Goal: Obtain resource: Obtain resource

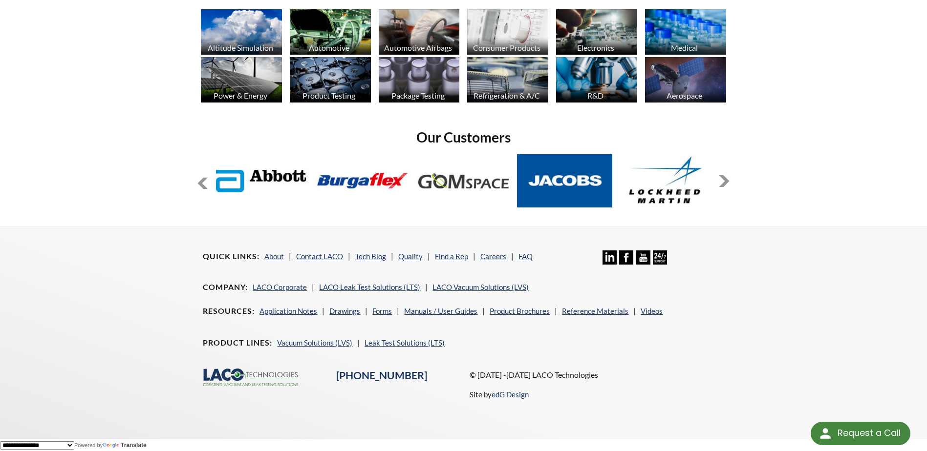
scroll to position [789, 0]
click at [407, 339] on link "Leak Test Solutions (LTS)" at bounding box center [404, 342] width 80 height 9
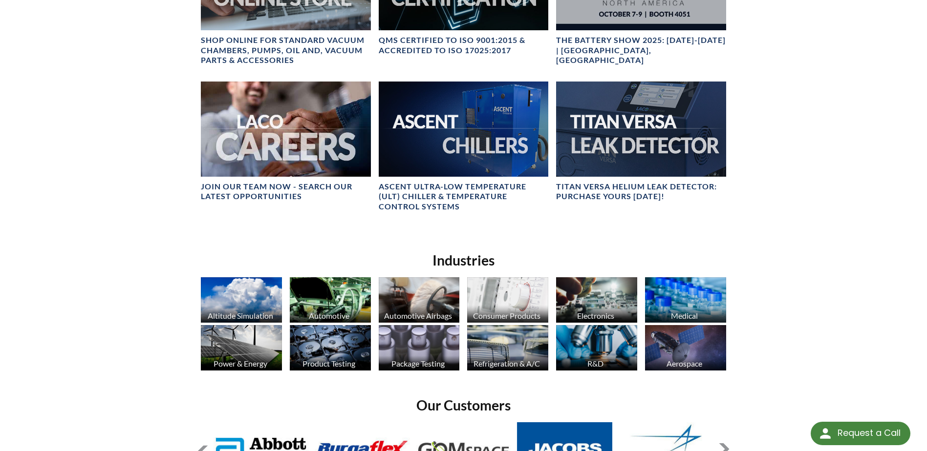
scroll to position [336, 0]
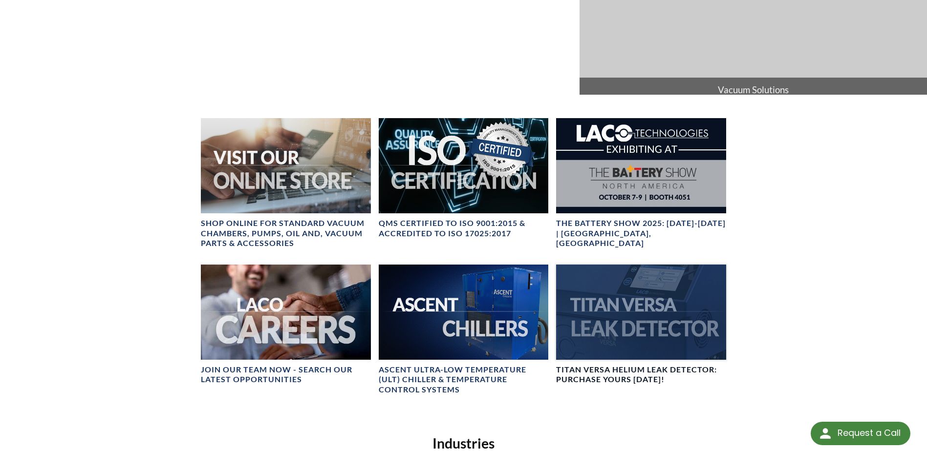
click at [664, 319] on div at bounding box center [640, 312] width 169 height 95
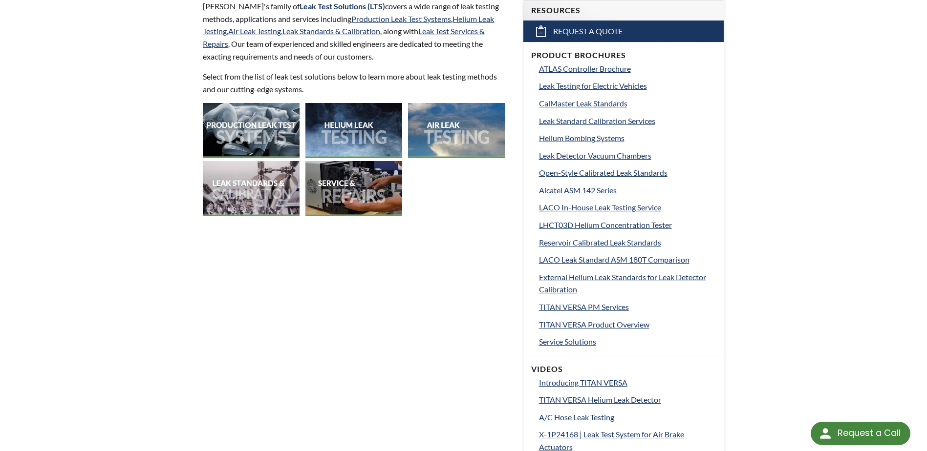
scroll to position [98, 0]
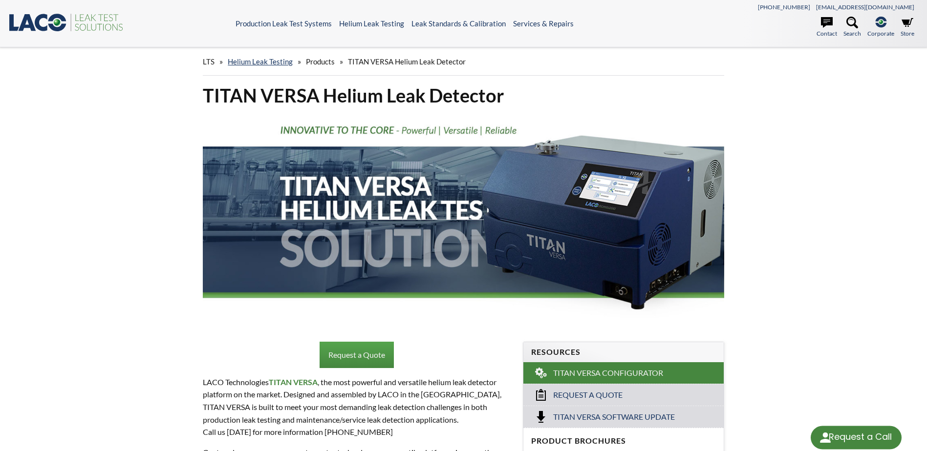
select select "Language Translate Widget"
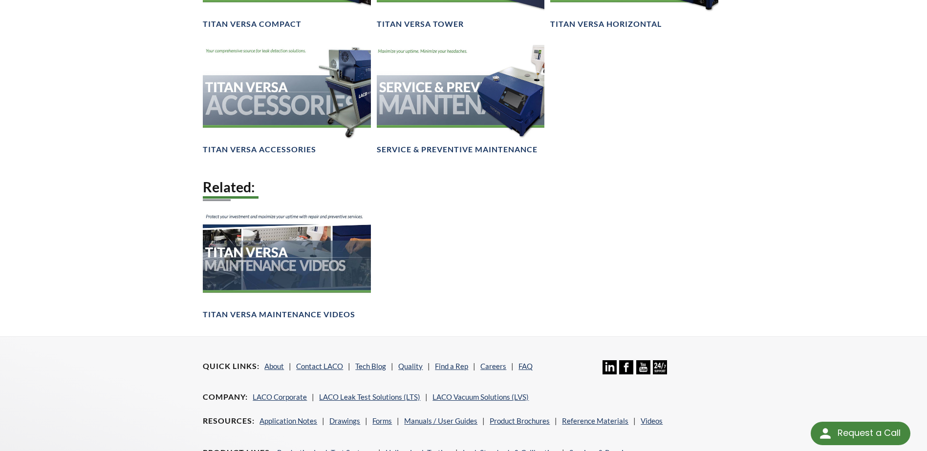
scroll to position [1465, 0]
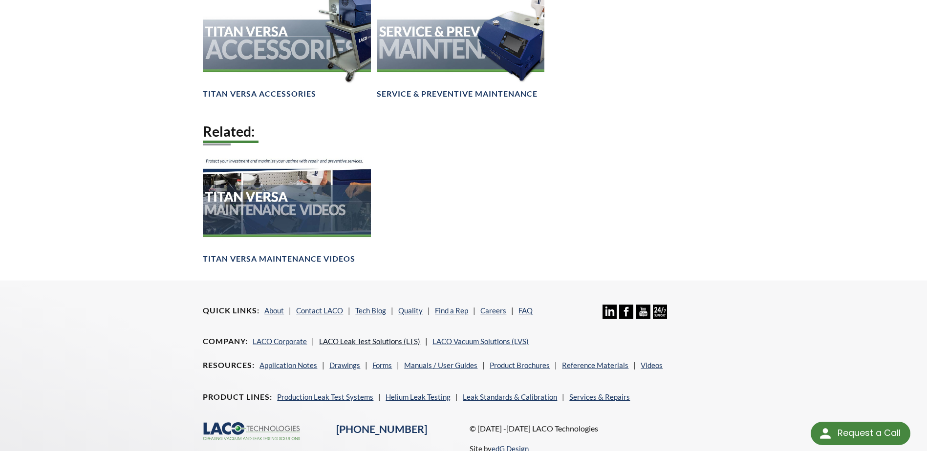
click at [372, 340] on link "LACO Leak Test Solutions (LTS)" at bounding box center [369, 341] width 101 height 9
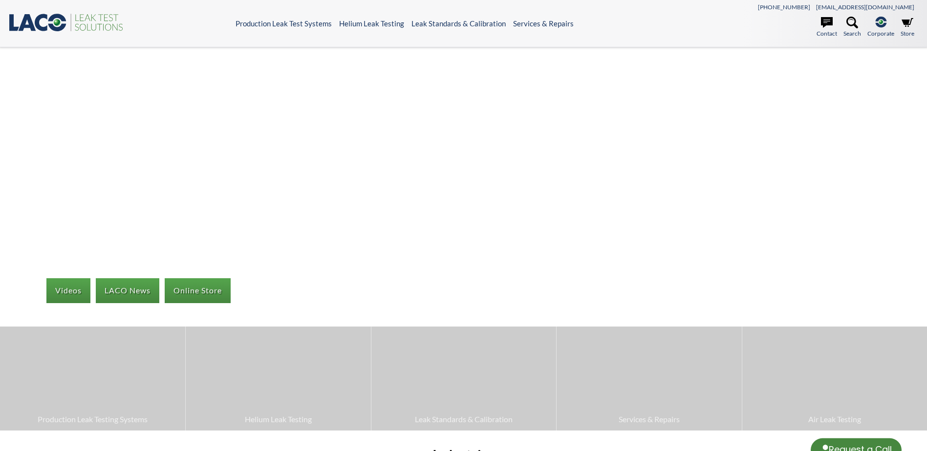
select select "Language Translate Widget"
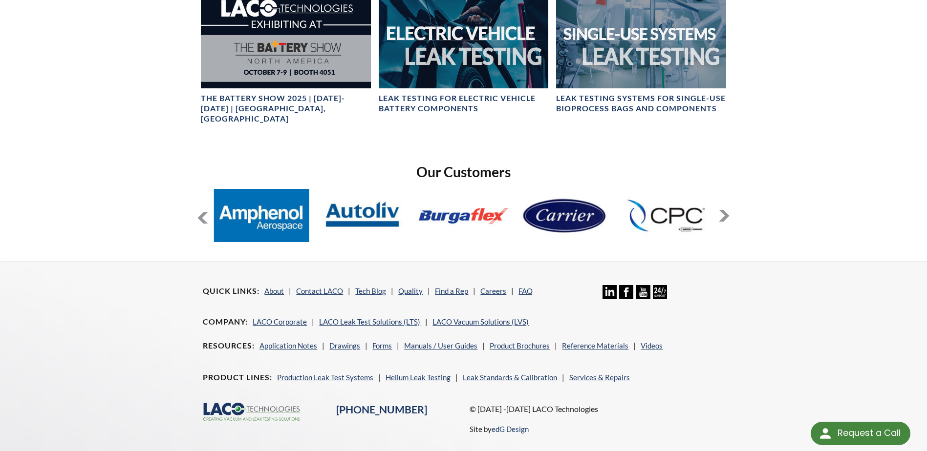
scroll to position [713, 0]
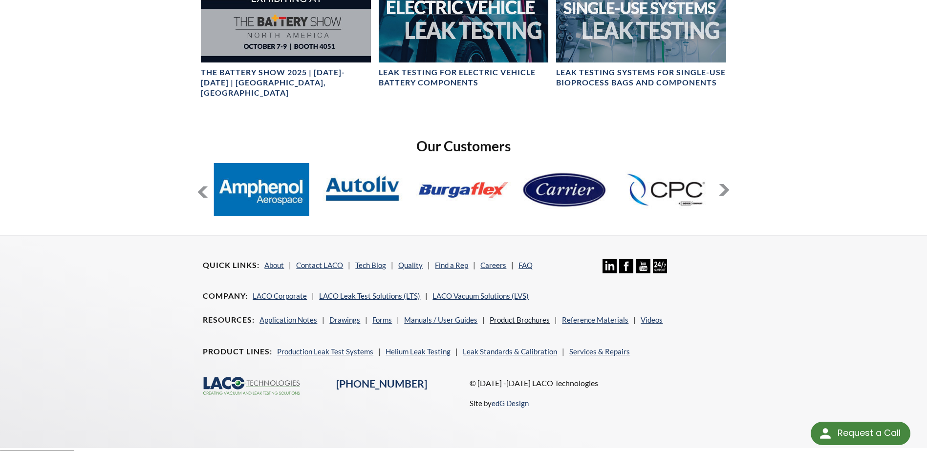
click at [502, 316] on link "Product Brochures" at bounding box center [519, 320] width 60 height 9
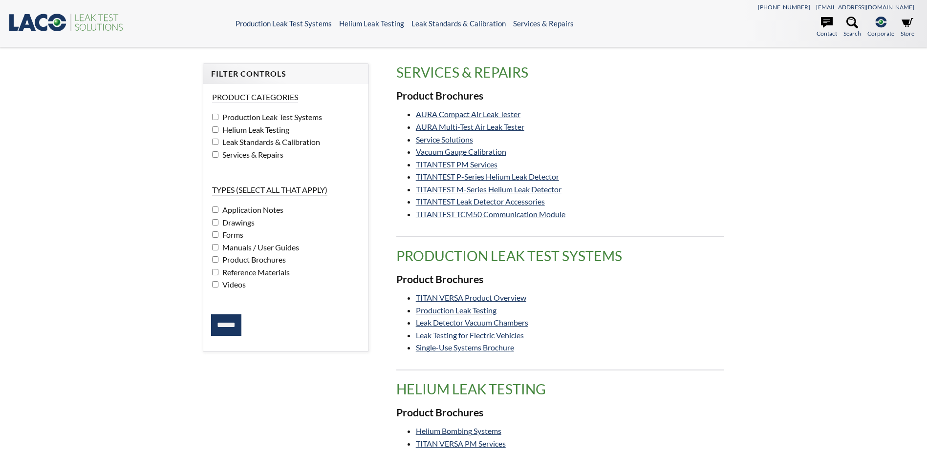
select select "Language Translate Widget"
click at [225, 329] on input "******" at bounding box center [226, 325] width 30 height 21
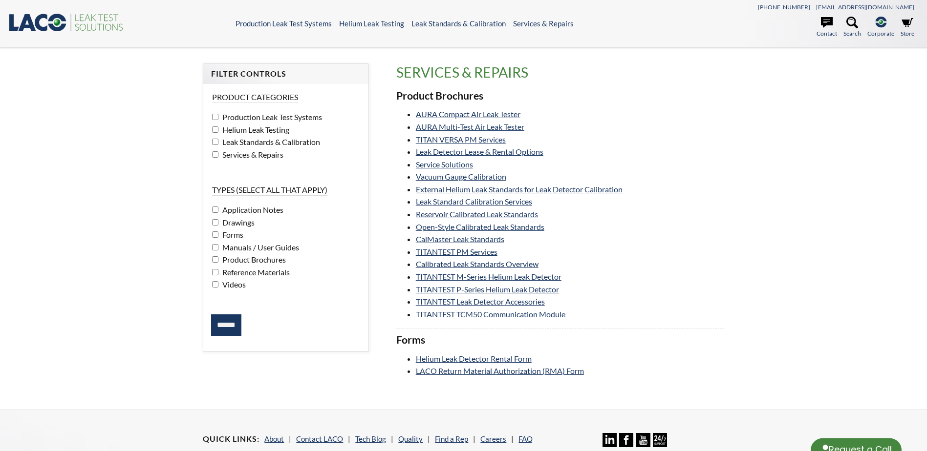
select select "Language Translate Widget"
click at [474, 151] on link "Leak Detector Lease & Rental Options" at bounding box center [479, 151] width 127 height 9
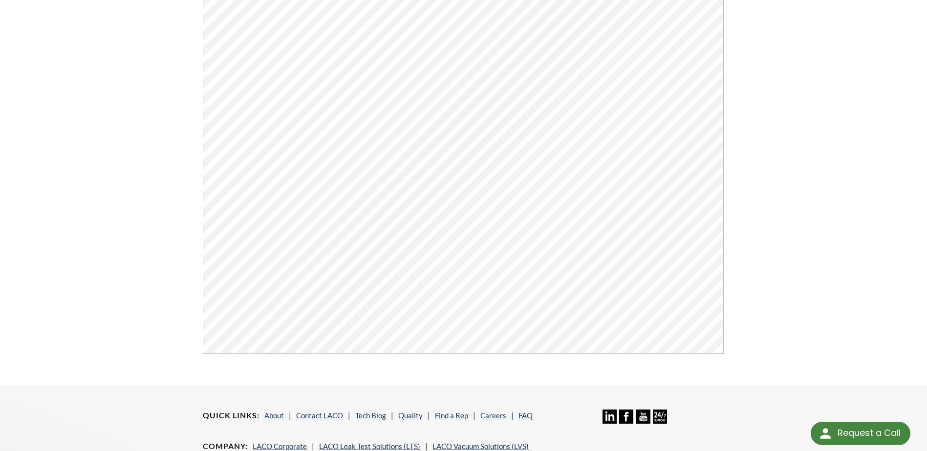
scroll to position [127, 0]
